Goal: Task Accomplishment & Management: Manage account settings

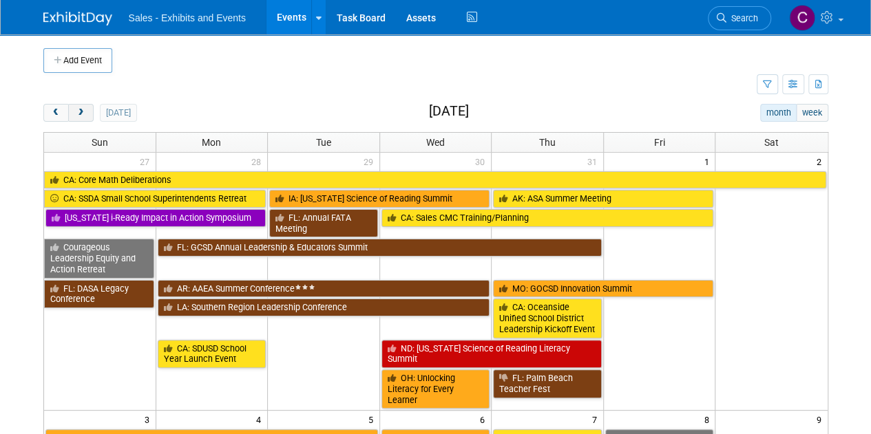
click at [81, 109] on span "next" at bounding box center [81, 113] width 10 height 9
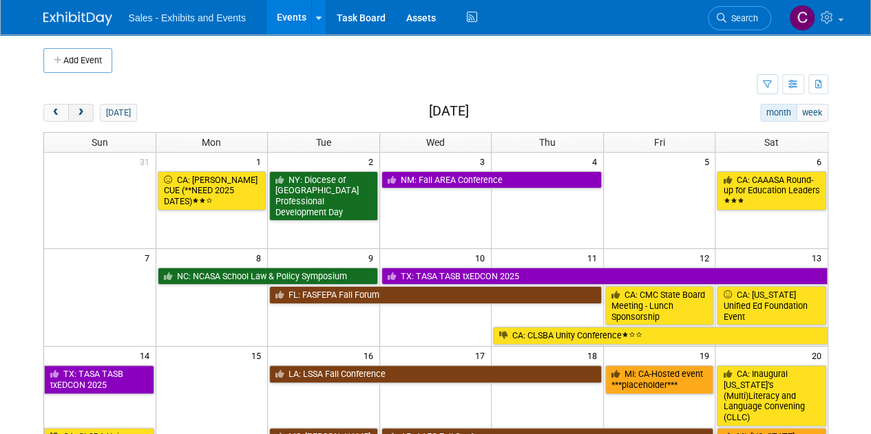
click at [81, 109] on span "next" at bounding box center [81, 113] width 10 height 9
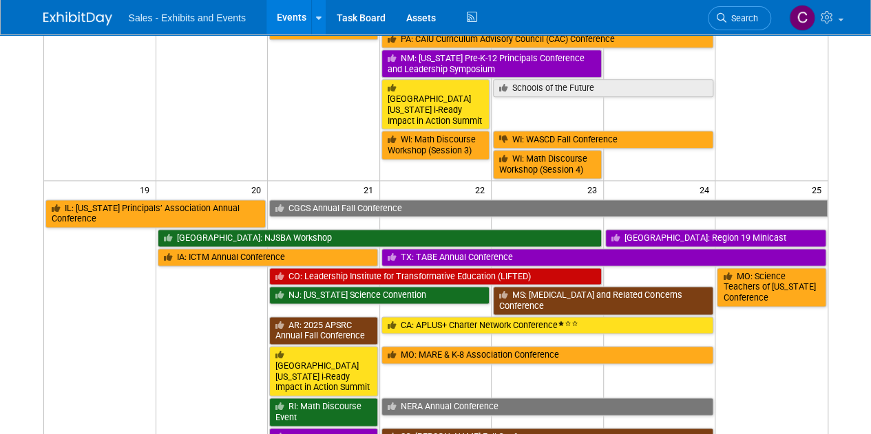
scroll to position [835, 0]
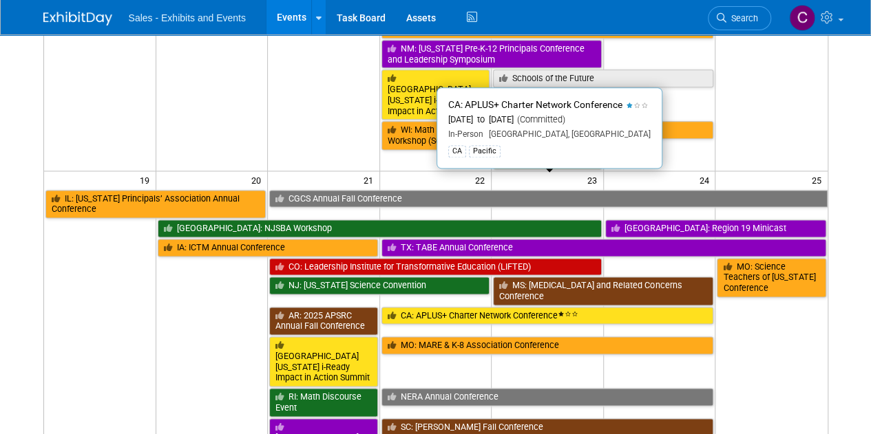
drag, startPoint x: 446, startPoint y: 186, endPoint x: 233, endPoint y: 155, distance: 215.7
click at [446, 307] on link "CA: APLUS+ Charter Network Conference" at bounding box center [547, 316] width 332 height 18
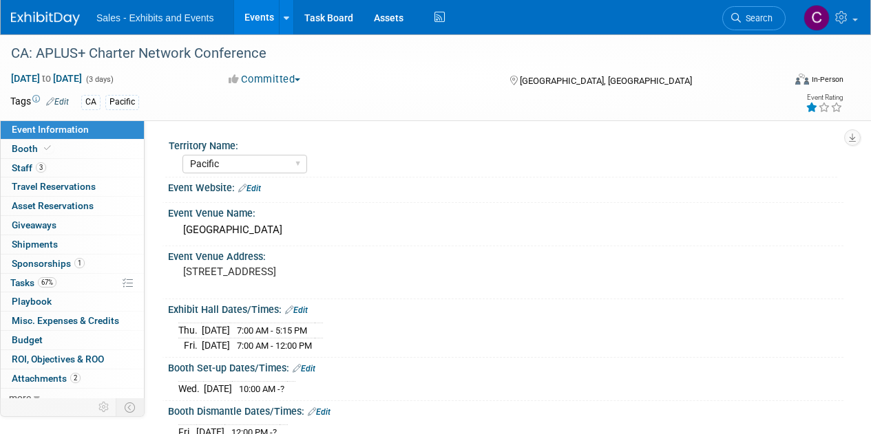
select select "Pacific"
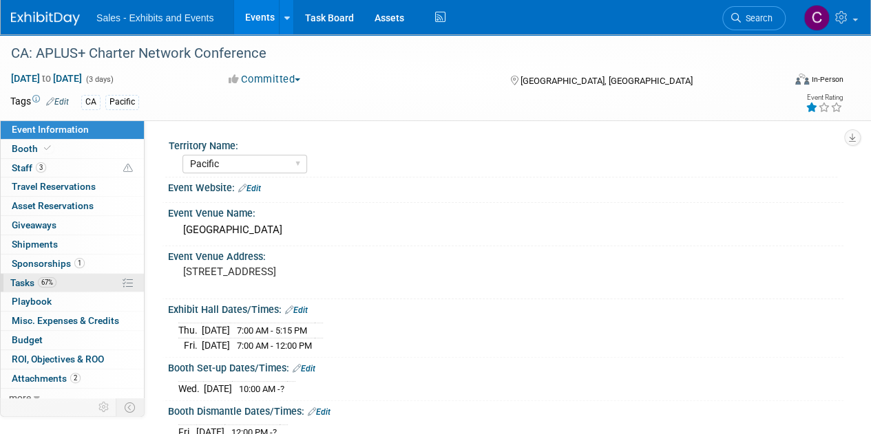
click at [21, 277] on span "Tasks 67%" at bounding box center [33, 282] width 46 height 11
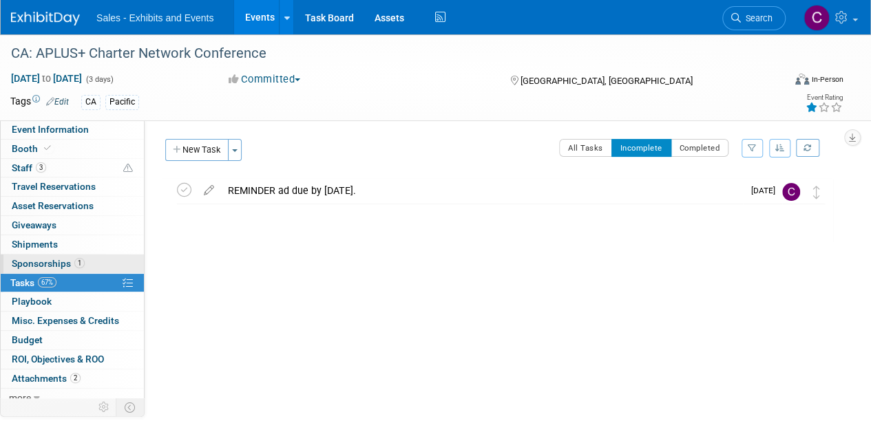
click at [19, 255] on link "1 Sponsorships 1" at bounding box center [72, 264] width 143 height 19
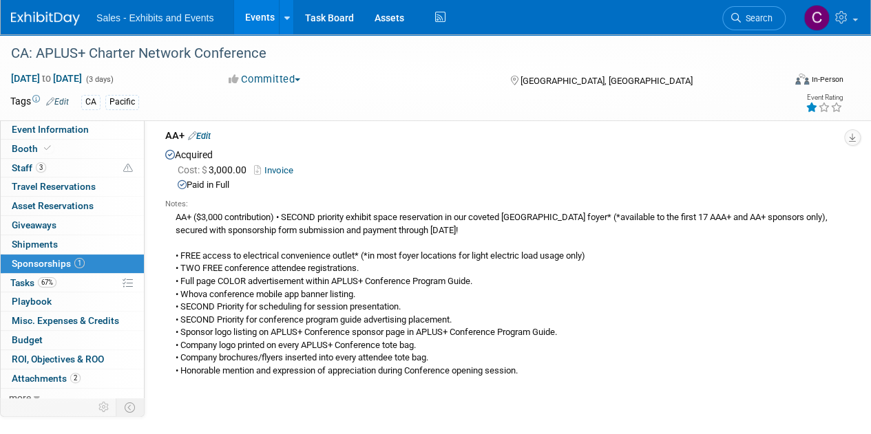
scroll to position [59, 0]
click at [246, 17] on link "Events" at bounding box center [259, 17] width 50 height 34
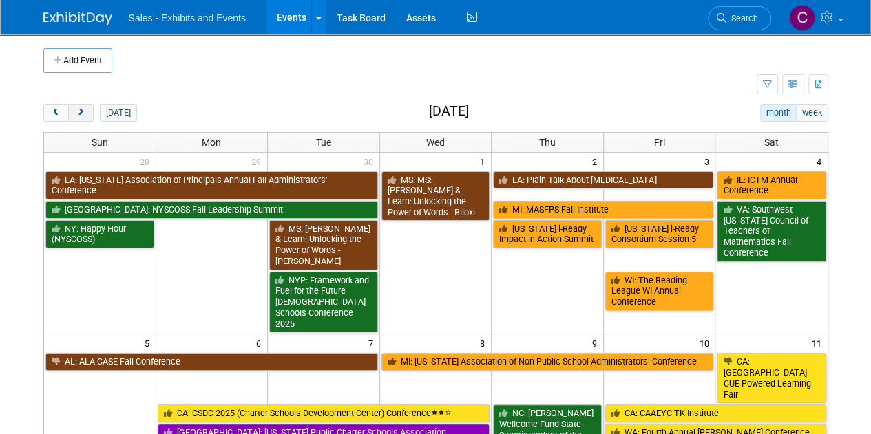
click at [87, 117] on button "next" at bounding box center [80, 113] width 25 height 18
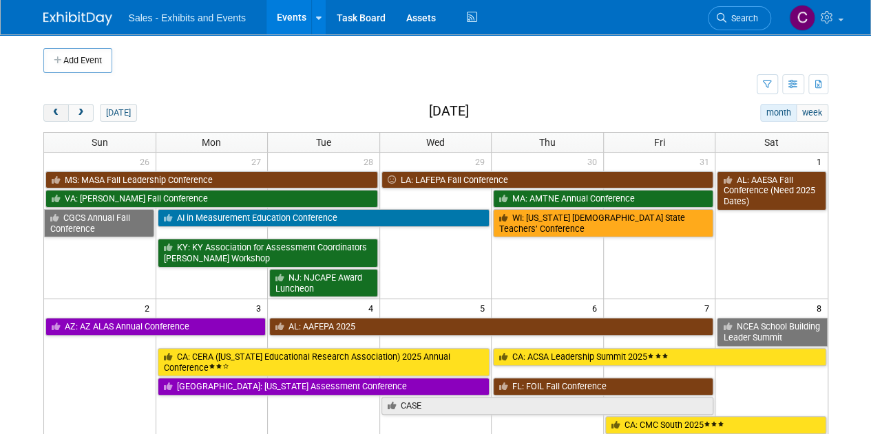
click at [50, 105] on button "prev" at bounding box center [55, 113] width 25 height 18
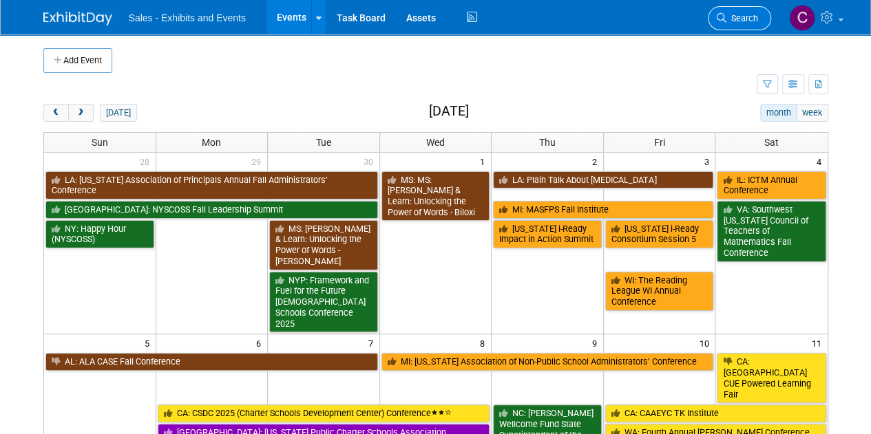
click at [728, 12] on link "Search" at bounding box center [738, 18] width 63 height 24
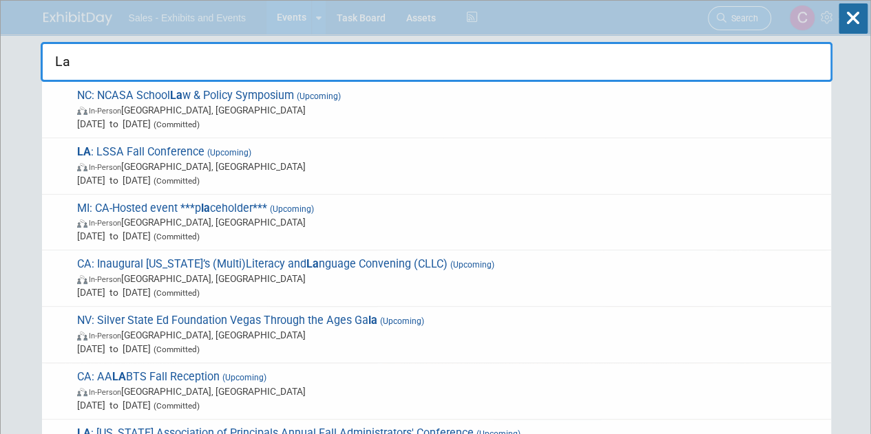
type input "L"
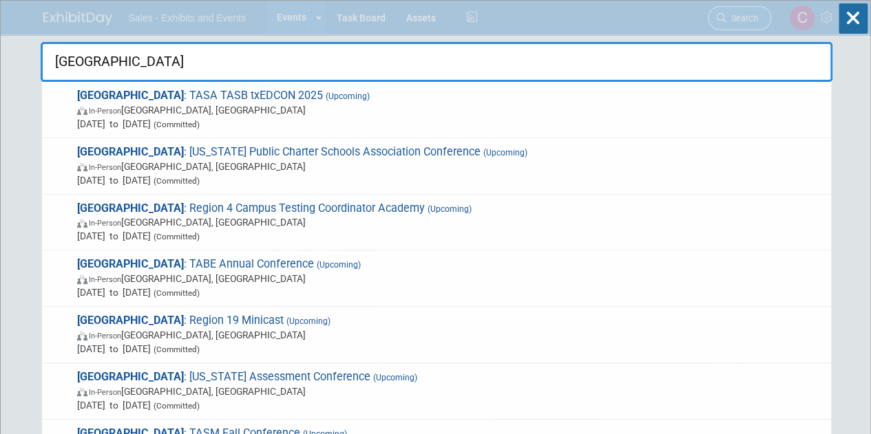
type input "T"
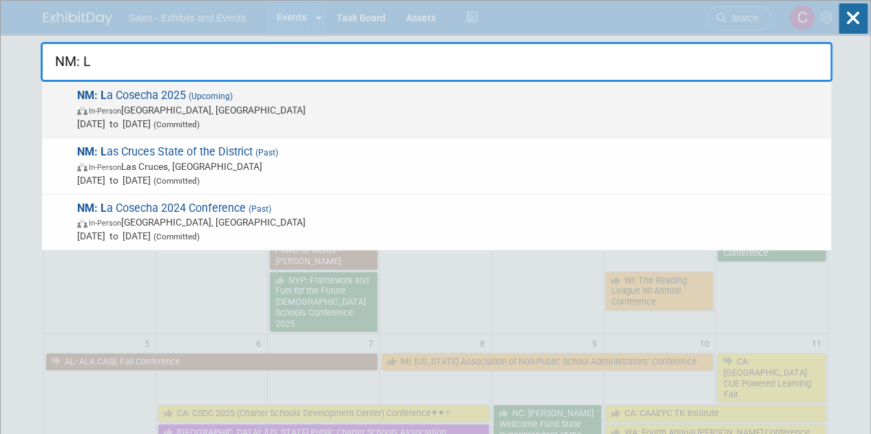
type input "NM: L"
click at [175, 98] on span "NM: L a Cosecha 2025 (Upcoming) In-Person Albuquerque, NM Nov 11, 2025 to Nov 1…" at bounding box center [448, 110] width 751 height 42
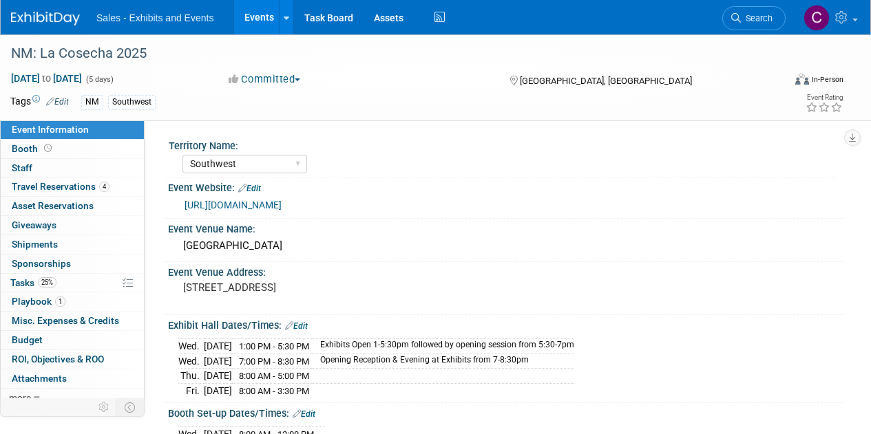
select select "Southwest"
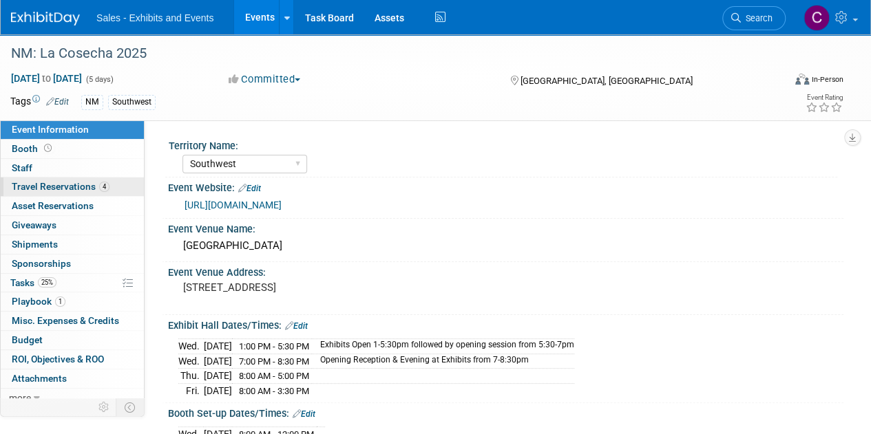
click at [47, 182] on span "Travel Reservations 4" at bounding box center [61, 186] width 98 height 11
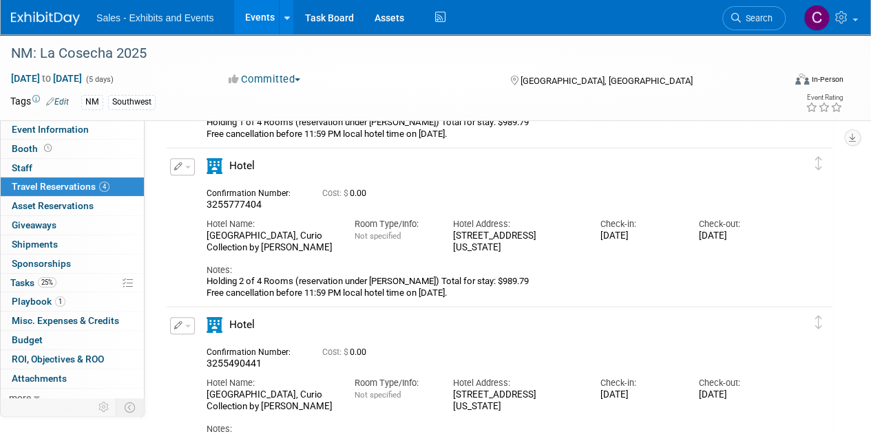
scroll to position [81, 0]
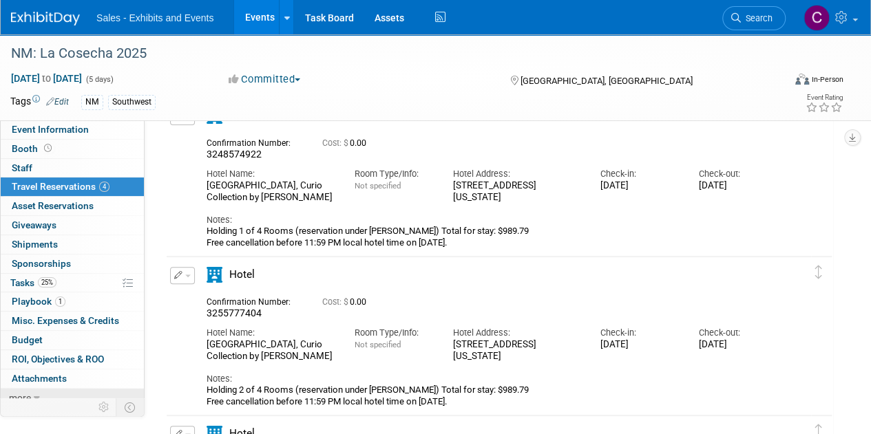
click at [34, 396] on icon at bounding box center [37, 399] width 6 height 10
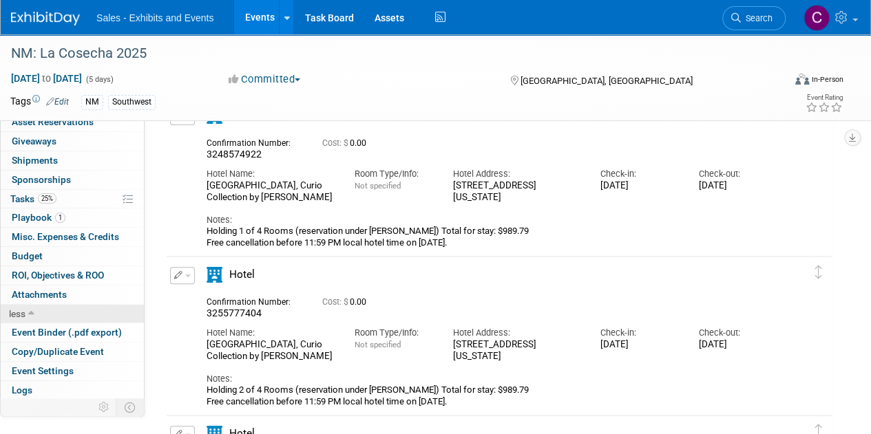
scroll to position [100, 0]
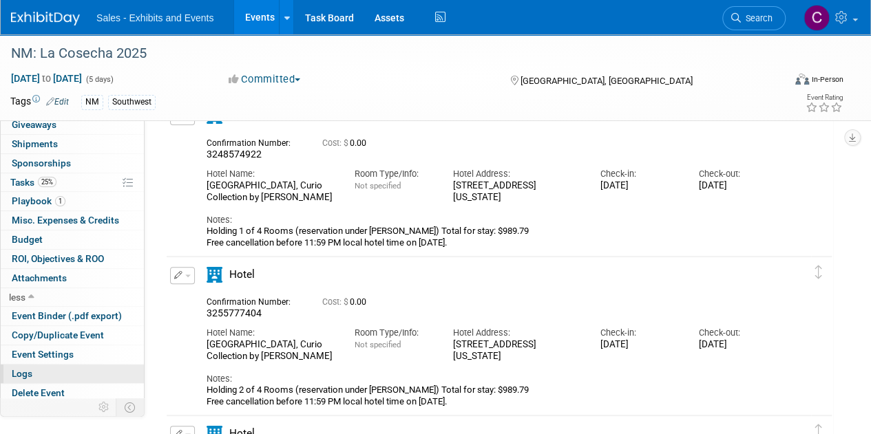
click at [34, 376] on link "Logs" at bounding box center [72, 374] width 143 height 19
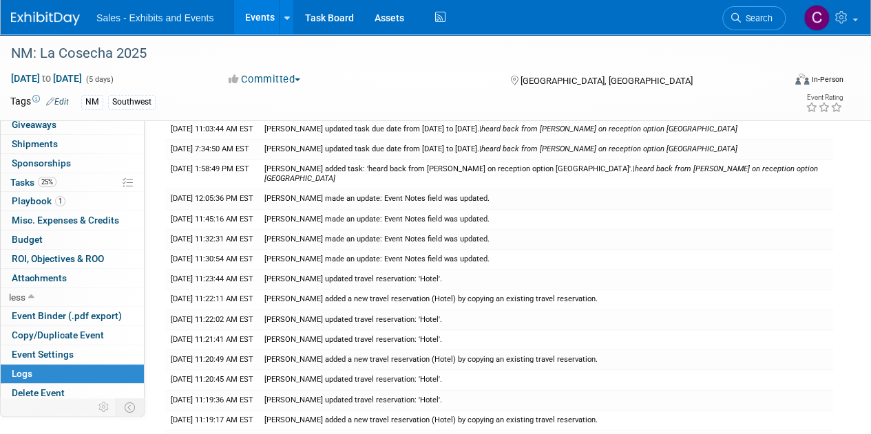
scroll to position [610, 0]
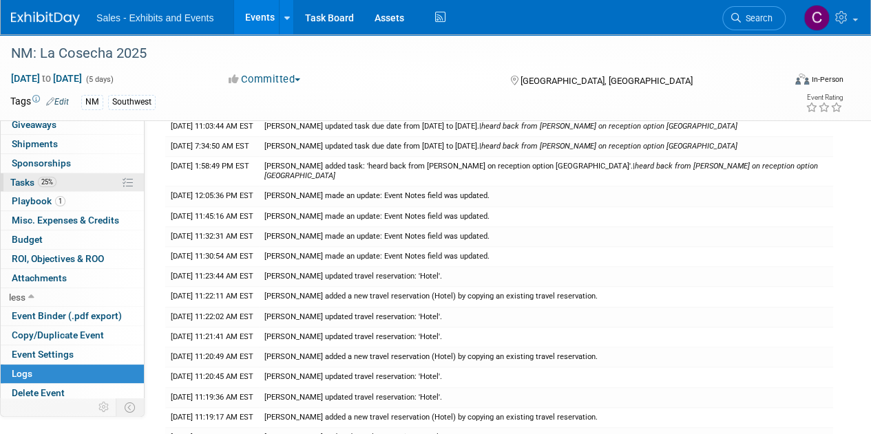
click at [32, 178] on span "Tasks 25%" at bounding box center [33, 182] width 46 height 11
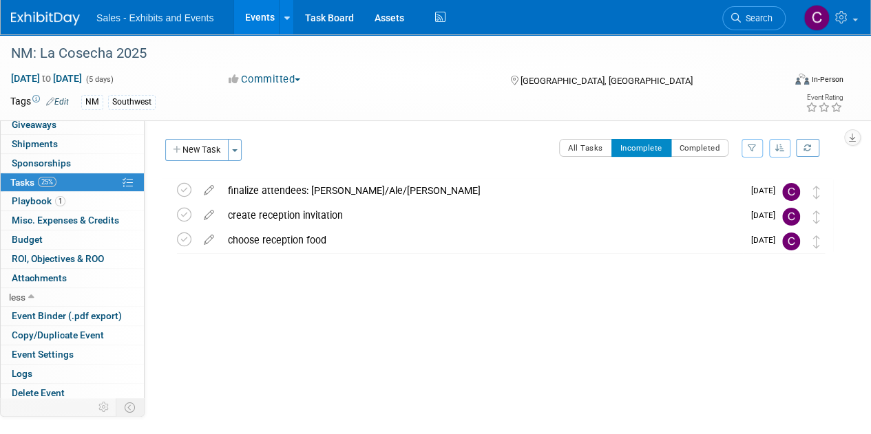
scroll to position [0, 0]
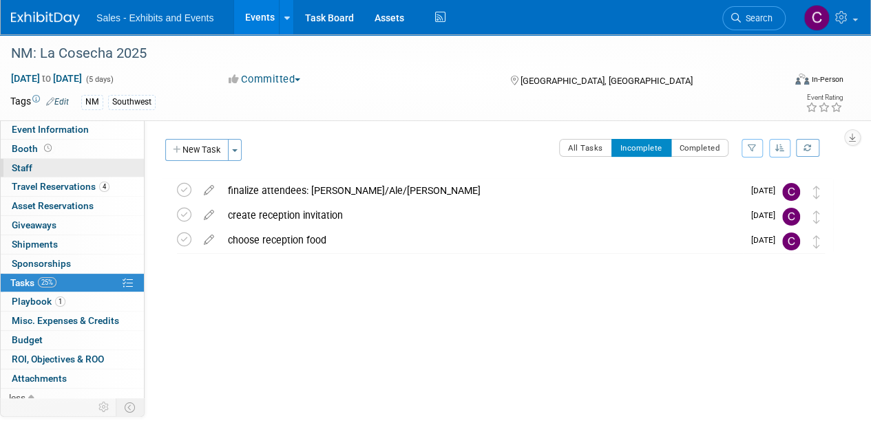
click at [35, 167] on link "0 Staff 0" at bounding box center [72, 168] width 143 height 19
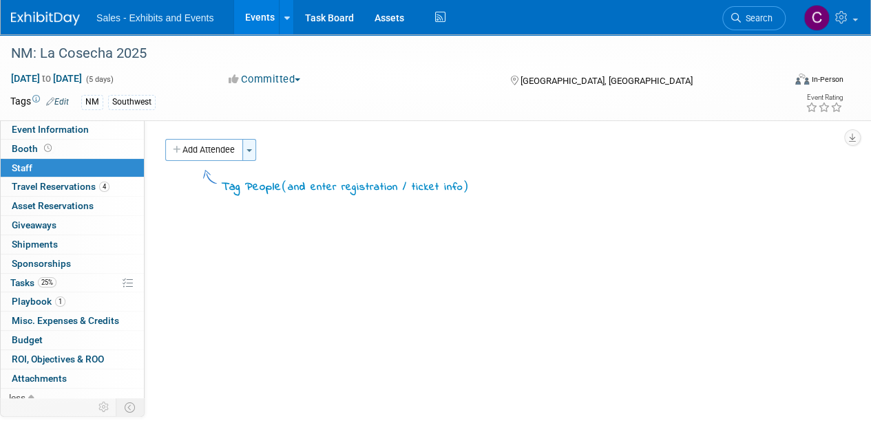
click at [250, 149] on span "button" at bounding box center [249, 150] width 6 height 3
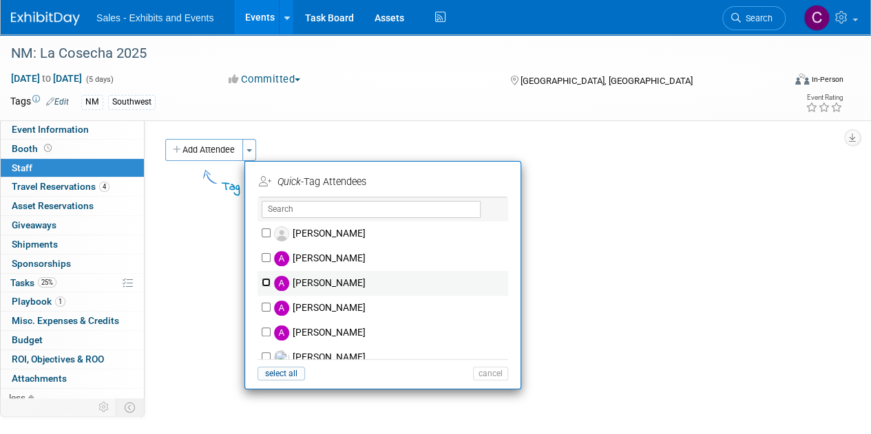
click at [264, 284] on input "[PERSON_NAME]" at bounding box center [266, 282] width 9 height 9
checkbox input "true"
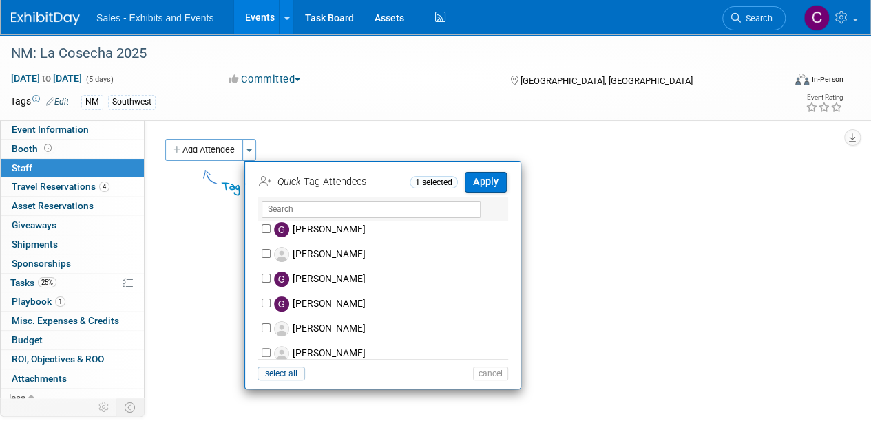
scroll to position [1983, 0]
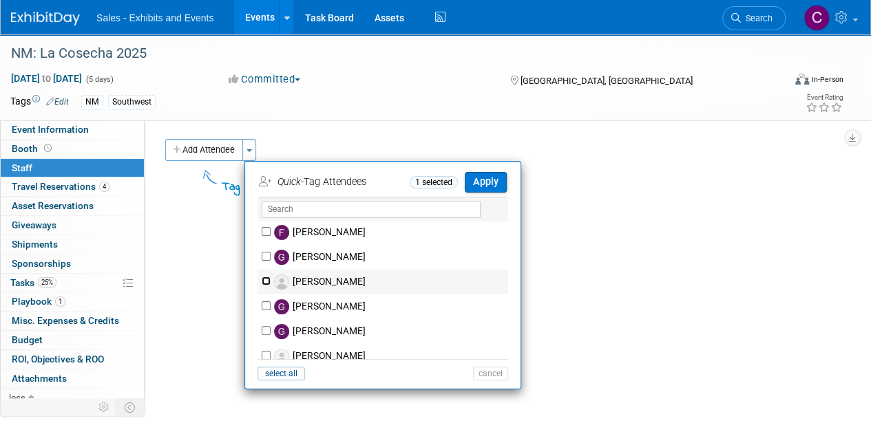
click at [262, 281] on input "[PERSON_NAME]" at bounding box center [266, 281] width 9 height 9
checkbox input "true"
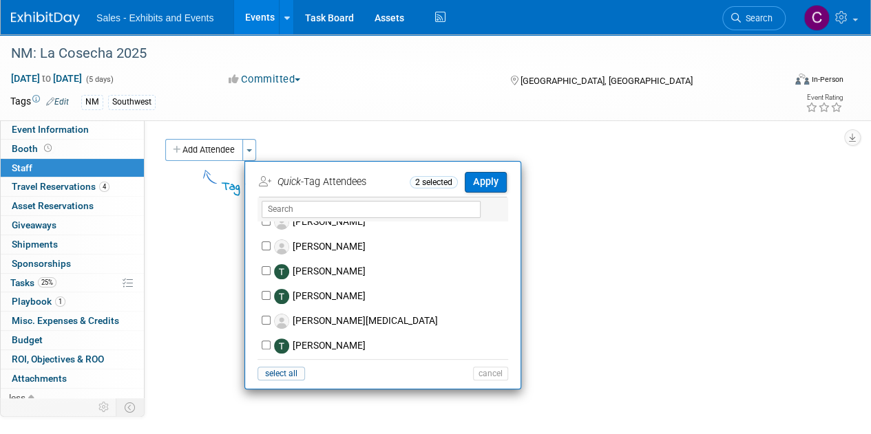
scroll to position [6394, 0]
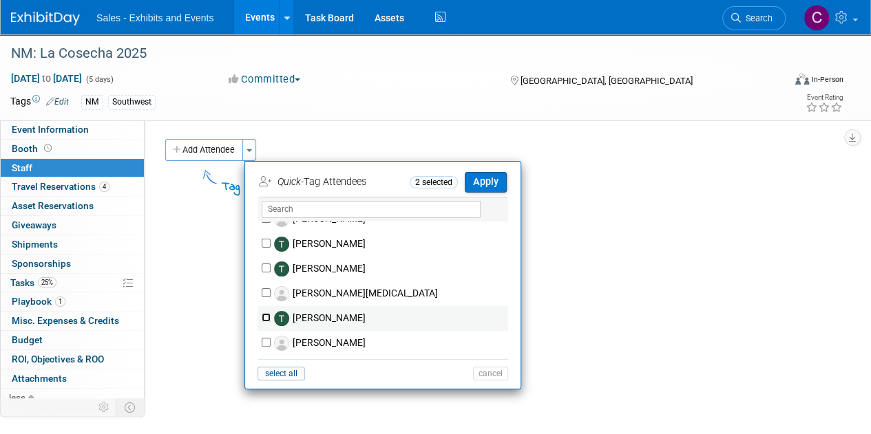
click at [270, 313] on input "[PERSON_NAME]" at bounding box center [266, 317] width 9 height 9
checkbox input "true"
click at [495, 178] on button "Apply" at bounding box center [486, 182] width 42 height 20
